Goal: Answer question/provide support

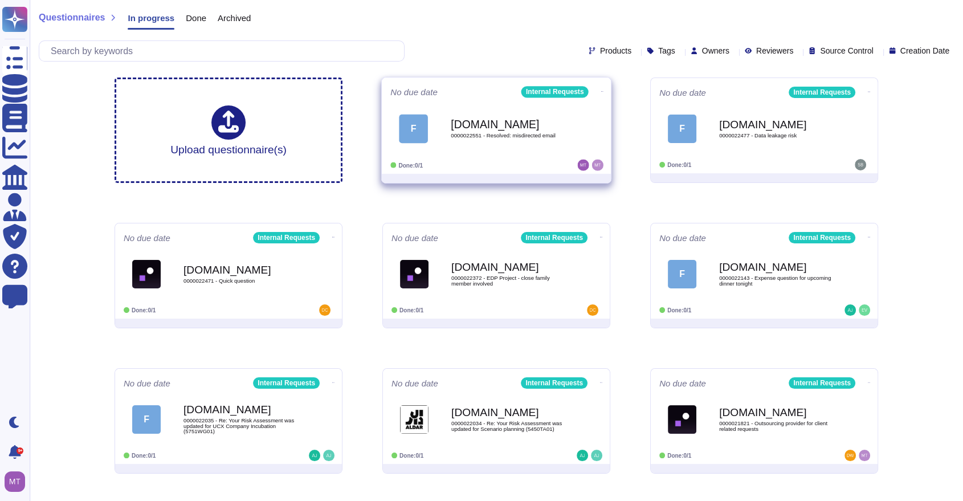
click at [477, 152] on div "F Force.com 0000022551 - Resolved: misdirected email" at bounding box center [496, 129] width 212 height 58
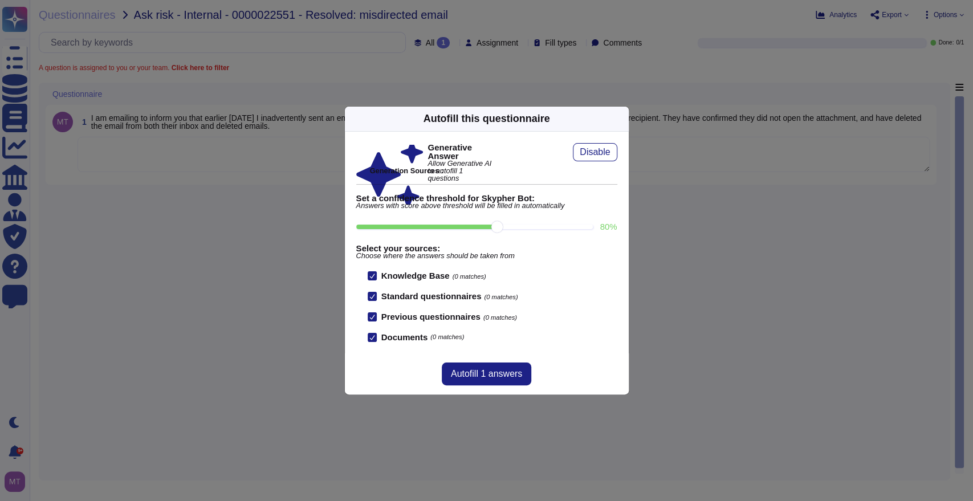
click at [614, 113] on div "Autofill this questionnaire" at bounding box center [487, 119] width 284 height 25
click at [622, 119] on icon at bounding box center [622, 119] width 0 height 0
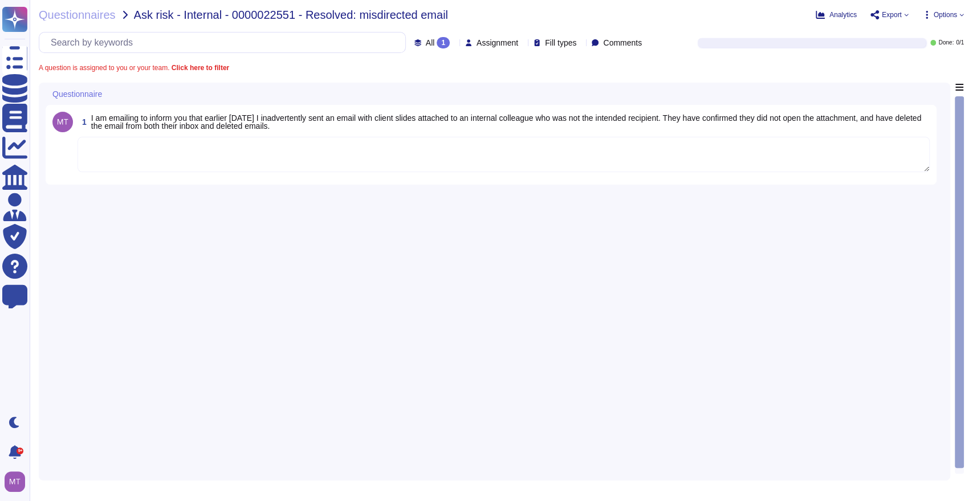
click at [252, 186] on div "1 I am emailing to inform you that earlier today I inadvertently sent an email …" at bounding box center [494, 278] width 897 height 391
click at [248, 157] on textarea at bounding box center [503, 154] width 852 height 35
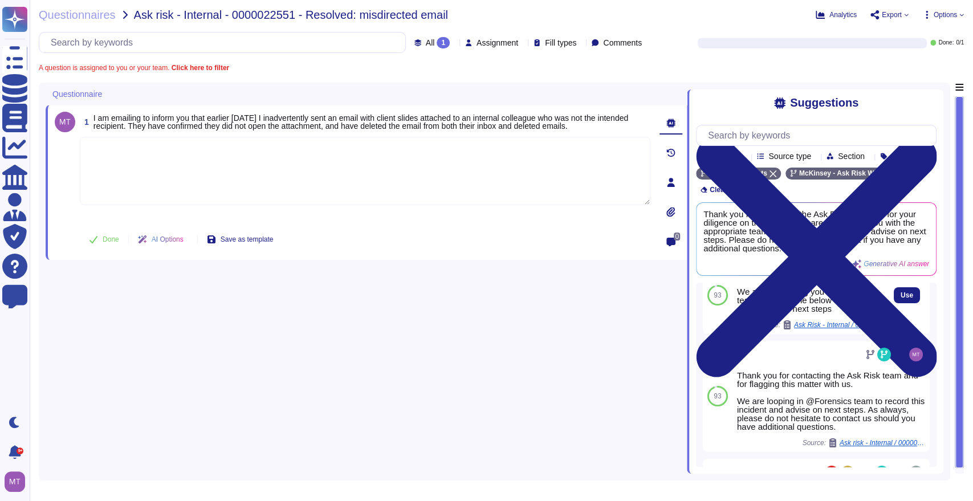
scroll to position [63, 0]
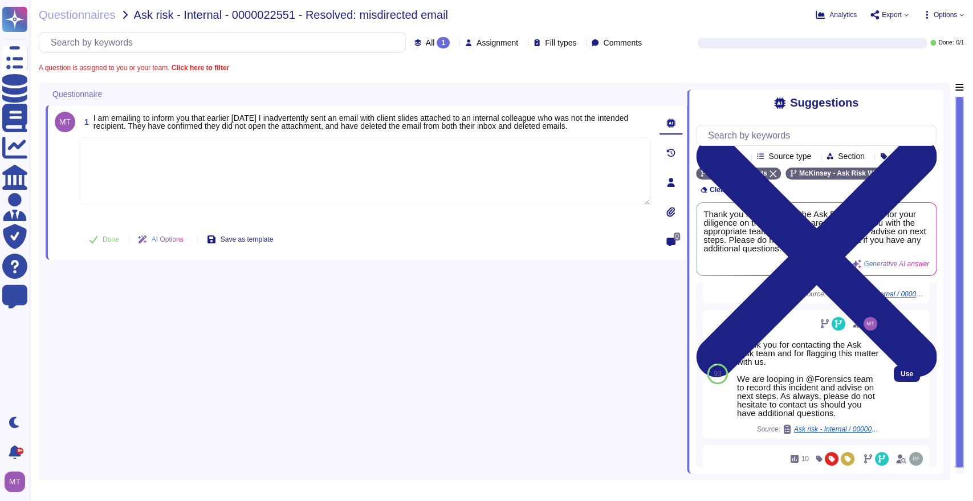
click at [824, 432] on span "Ask risk - Internal / 0000019074 - Reporting" at bounding box center [836, 429] width 85 height 7
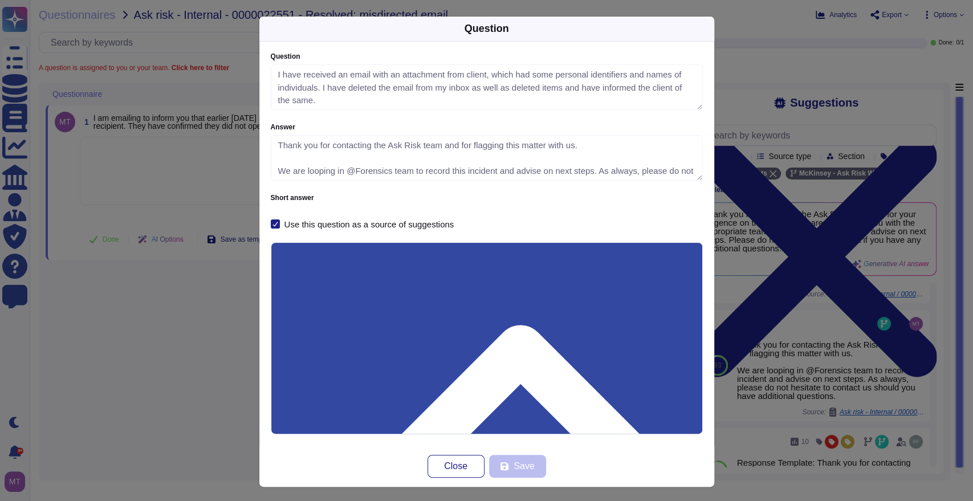
type textarea "I have received an email with an attachment from client, which had some persona…"
type textarea "Thank you for contacting the Ask Risk team and for flagging this matter with us…"
click at [207, 361] on div "Question Question I have received an email with an attachment from client, whic…" at bounding box center [486, 250] width 973 height 501
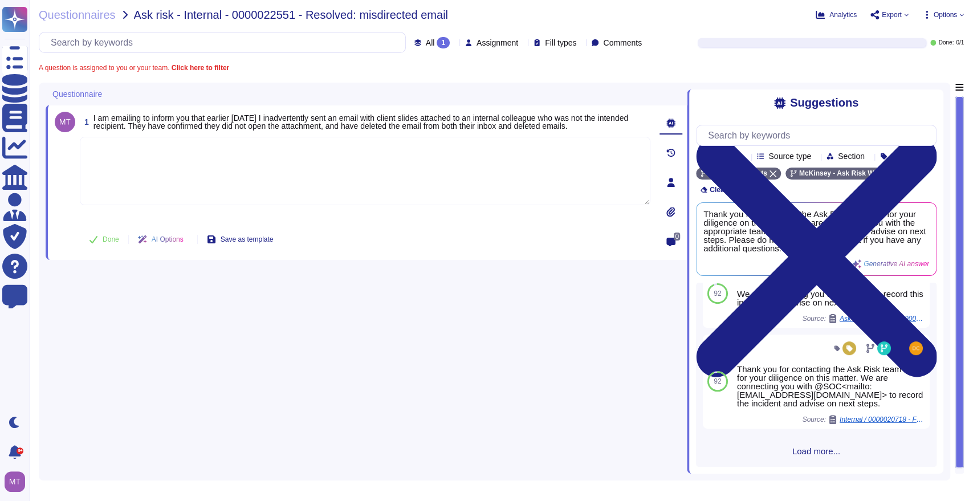
scroll to position [310, 0]
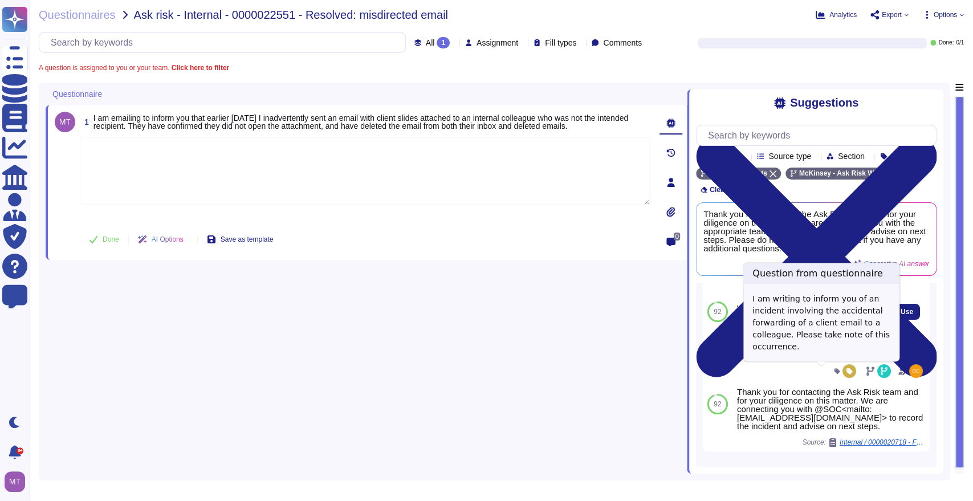
click at [831, 345] on span "Ask Risk - Internal / 0000021408 - Accidental Email Forwarding Incident" at bounding box center [836, 341] width 85 height 7
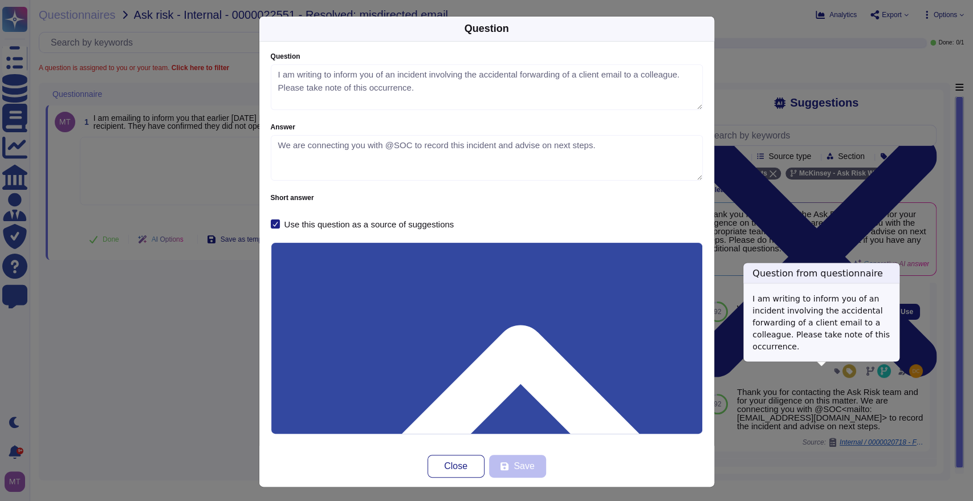
type textarea "I am writing to inform you of an incident involving the accidental forwarding o…"
type textarea "We are connecting you with @SOC to record this incident and advise on next step…"
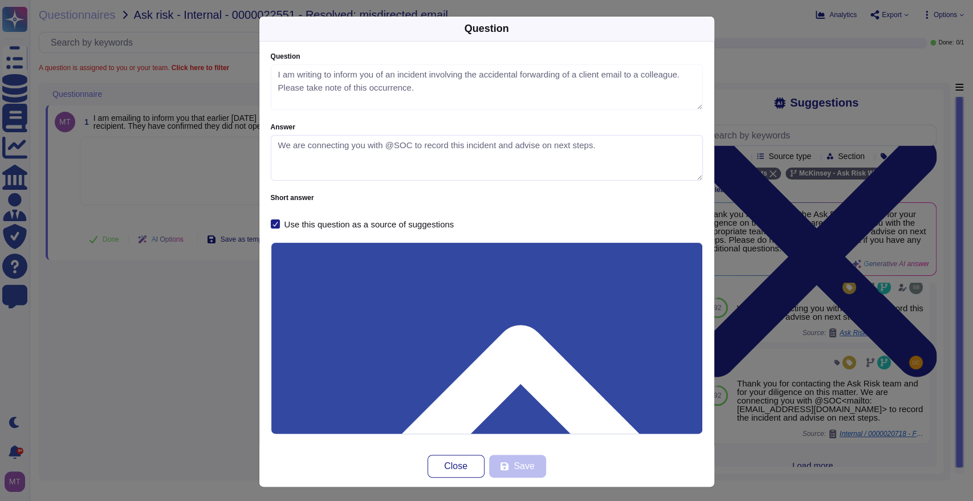
drag, startPoint x: 594, startPoint y: 149, endPoint x: 254, endPoint y: 134, distance: 341.1
click at [259, 134] on div "Question I am writing to inform you of an incident involving the accidental for…" at bounding box center [486, 244] width 455 height 404
click at [238, 356] on div "Question Question I am writing to inform you of an incident involving the accid…" at bounding box center [486, 250] width 973 height 501
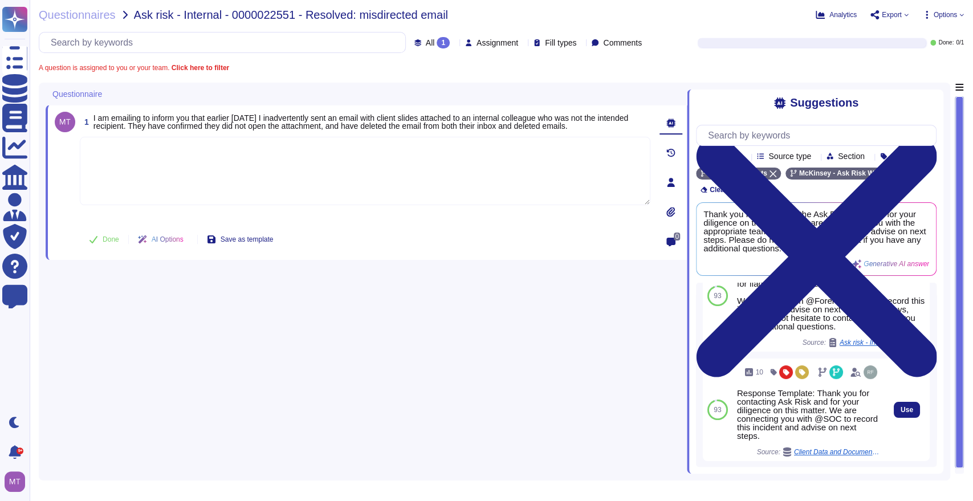
scroll to position [70, 0]
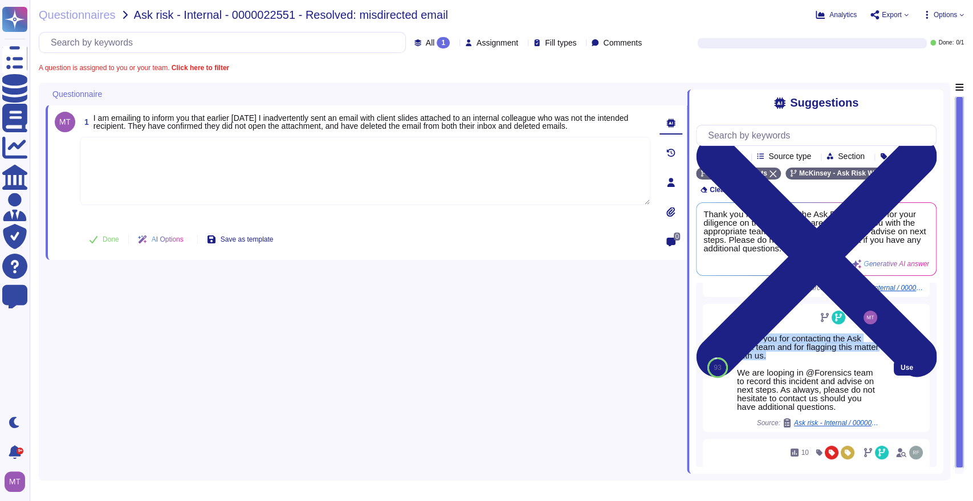
drag, startPoint x: 809, startPoint y: 374, endPoint x: 732, endPoint y: 353, distance: 79.2
click at [732, 353] on div "Thank you for contacting the Ask Risk team and for flagging this matter with us…" at bounding box center [808, 368] width 152 height 128
copy div "Thank you for contacting the Ask Risk team and for flagging this matter with us."
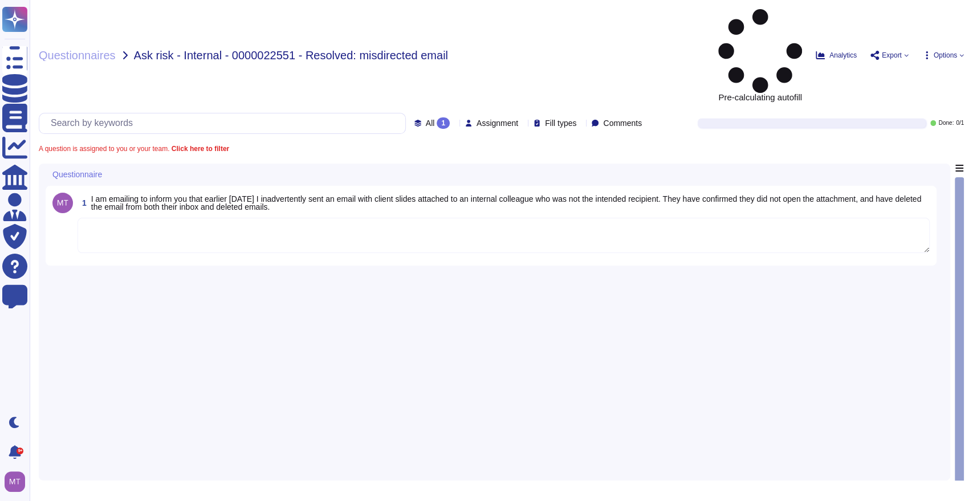
click at [117, 218] on textarea at bounding box center [503, 235] width 852 height 35
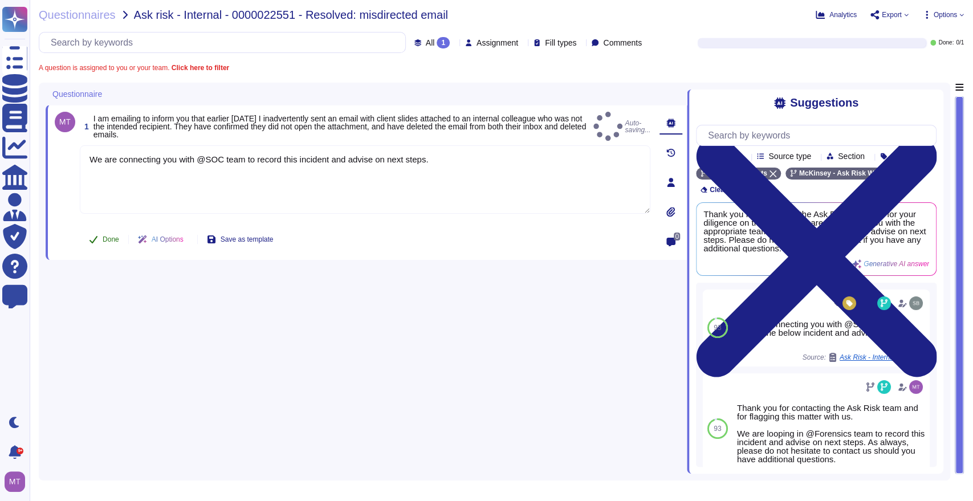
click at [100, 240] on button "Done" at bounding box center [104, 239] width 48 height 23
type textarea "We are connecting you with @SOC team to record this incident and advise on next…"
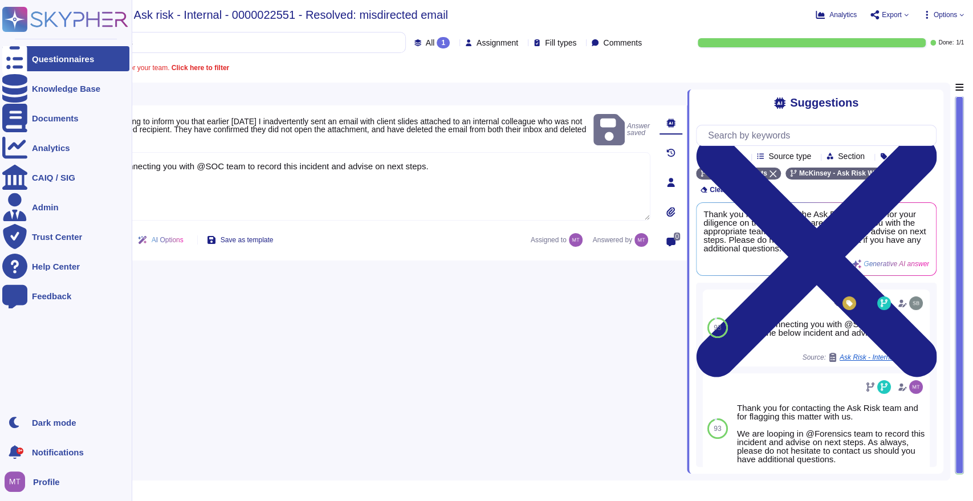
click at [46, 67] on div "Questionnaires" at bounding box center [65, 58] width 127 height 25
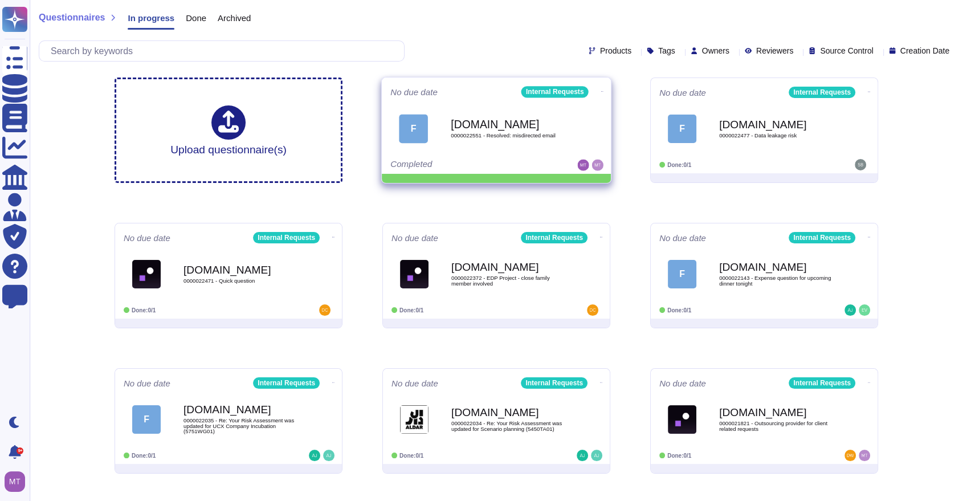
click at [601, 91] on icon at bounding box center [602, 91] width 2 height 3
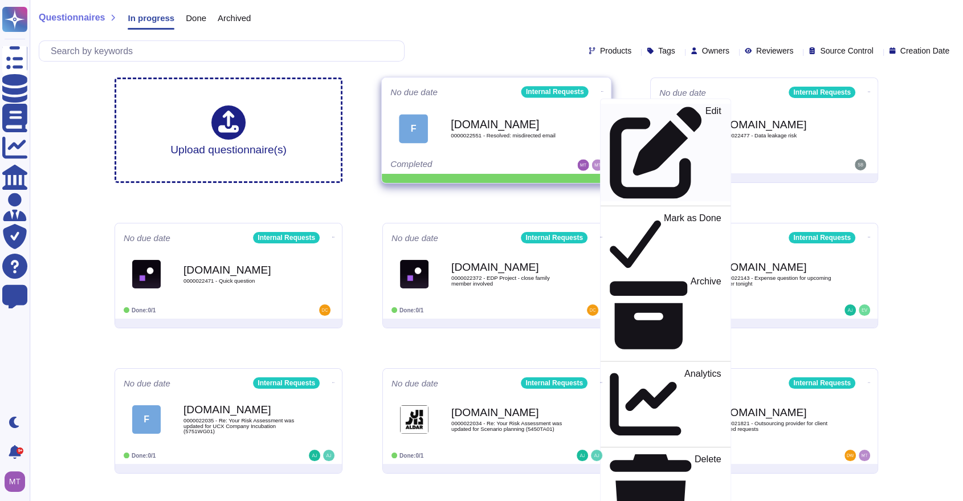
click at [610, 113] on icon at bounding box center [656, 152] width 93 height 93
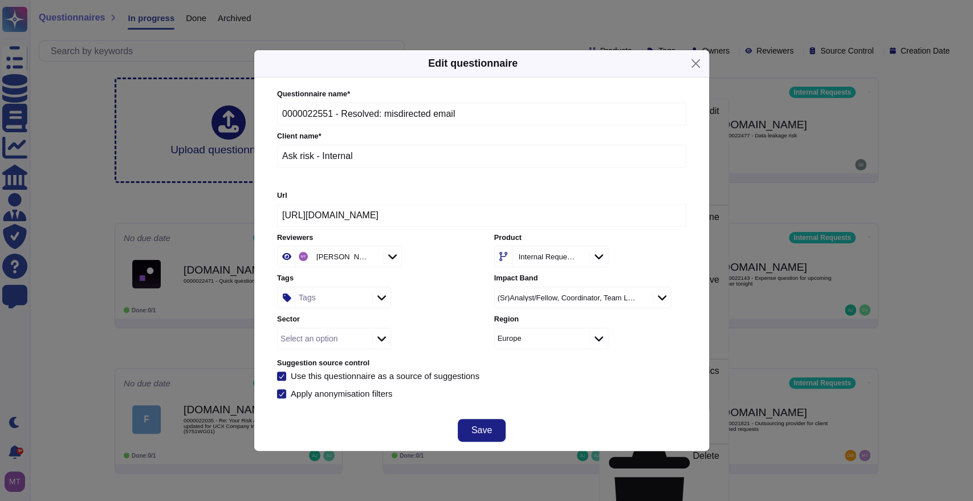
click at [327, 300] on div "Tags" at bounding box center [333, 297] width 74 height 21
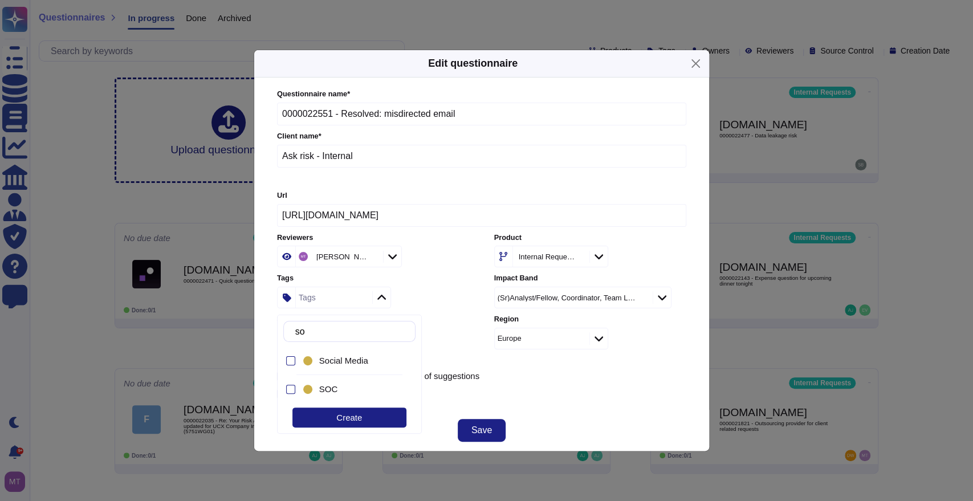
type input "soc"
click at [334, 387] on span "SOC" at bounding box center [328, 389] width 19 height 10
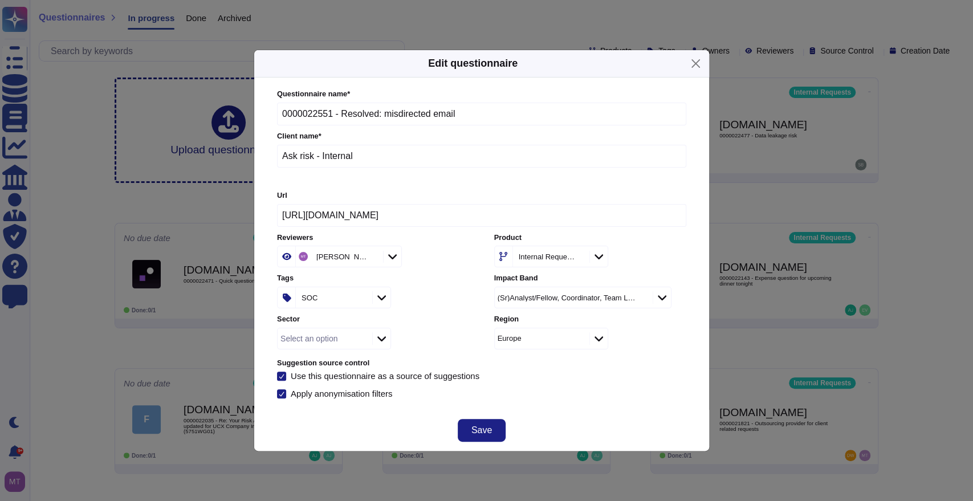
click at [532, 428] on div "Save" at bounding box center [481, 430] width 455 height 41
click at [473, 433] on span "Save" at bounding box center [481, 430] width 21 height 9
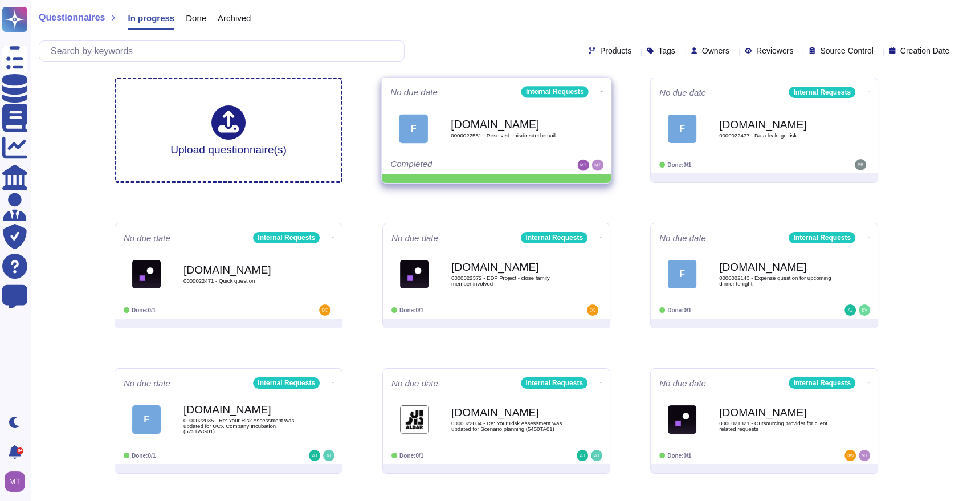
click at [601, 90] on icon at bounding box center [602, 91] width 2 height 3
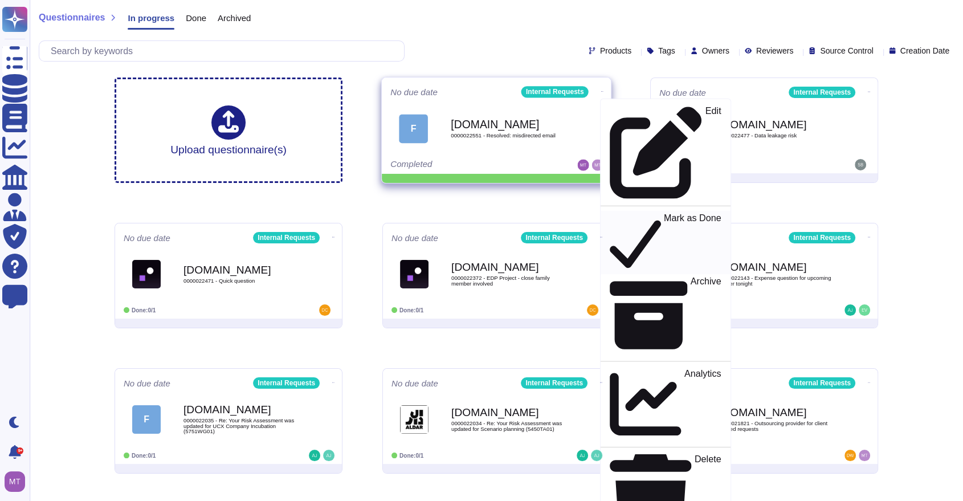
click at [610, 213] on icon at bounding box center [635, 242] width 51 height 59
